Goal: Information Seeking & Learning: Understand process/instructions

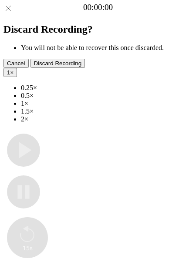
type input "**********"
